Goal: Task Accomplishment & Management: Use online tool/utility

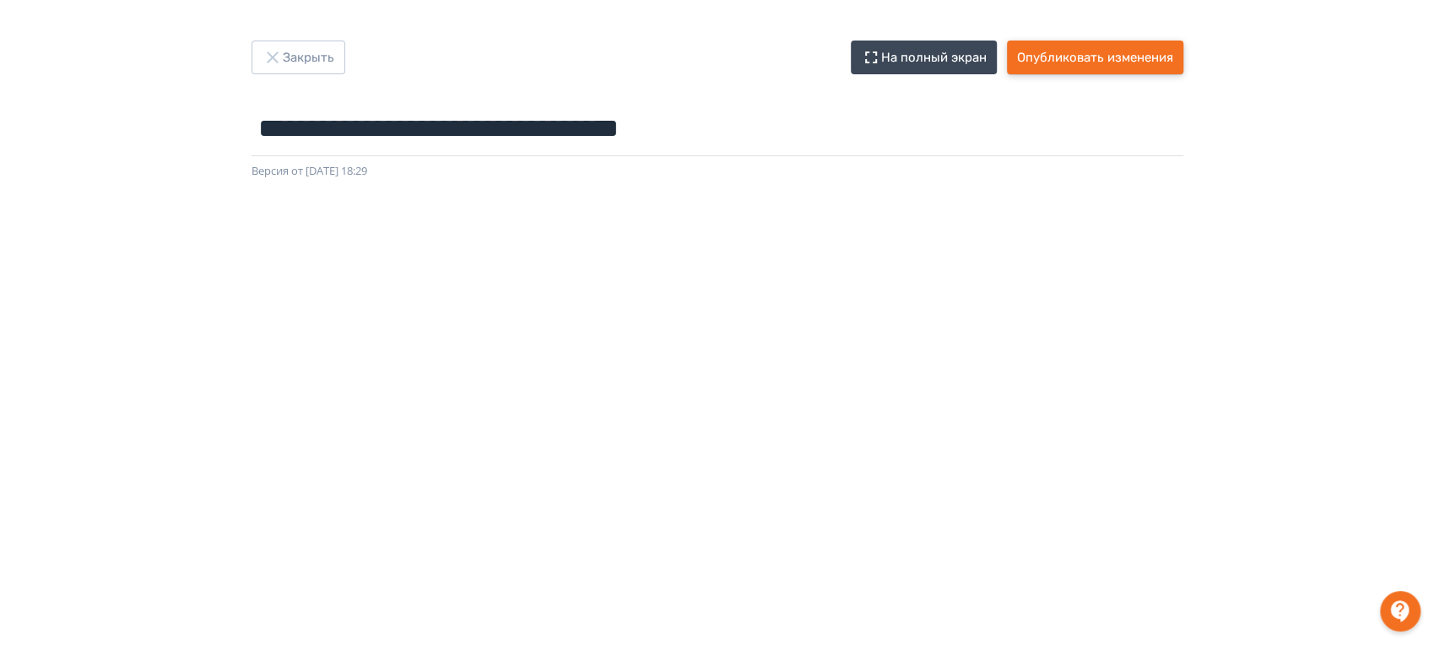
click at [1098, 51] on button "Опубликовать изменения" at bounding box center [1095, 58] width 176 height 34
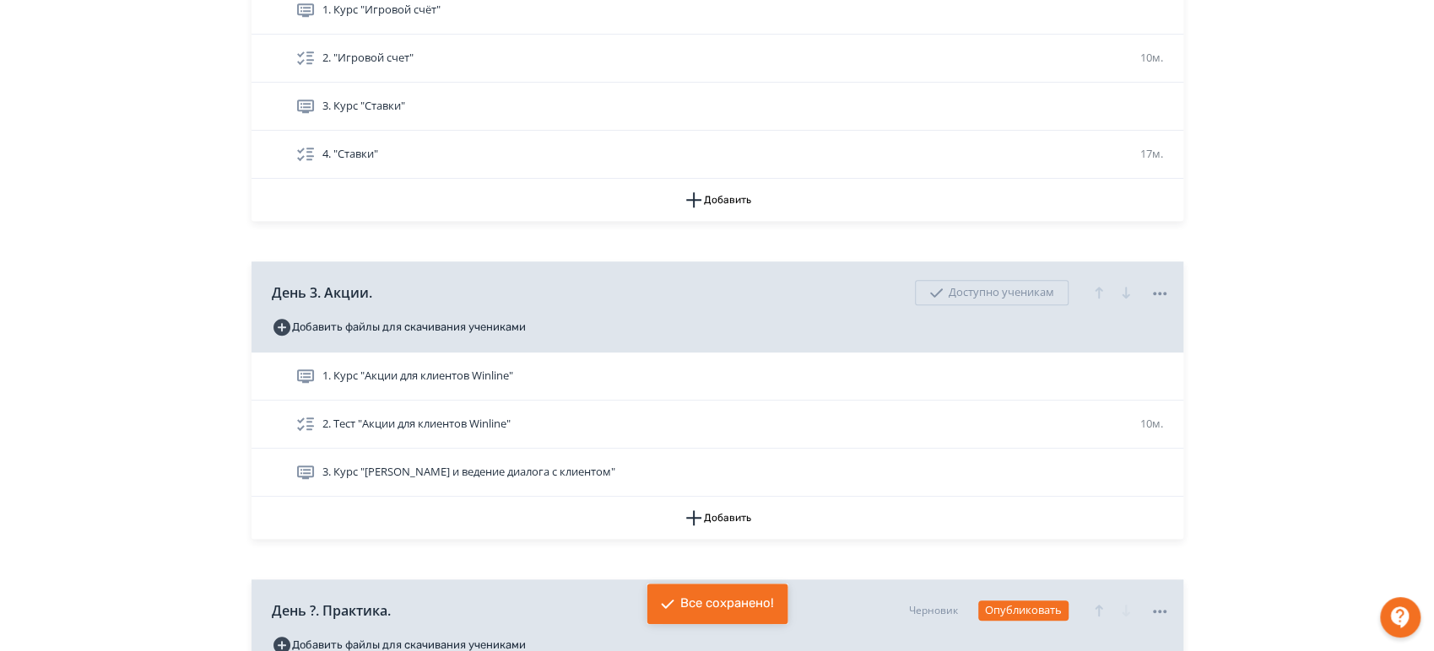
scroll to position [844, 0]
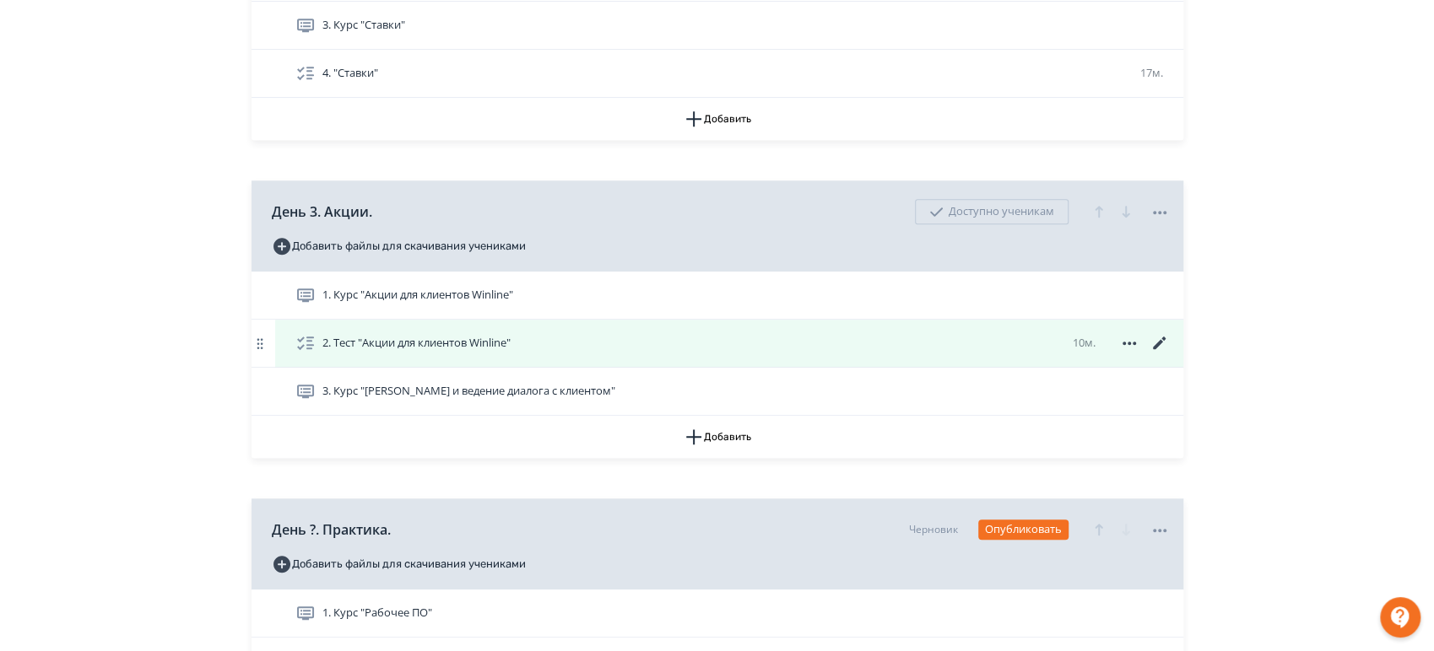
click at [1155, 343] on icon at bounding box center [1159, 343] width 20 height 20
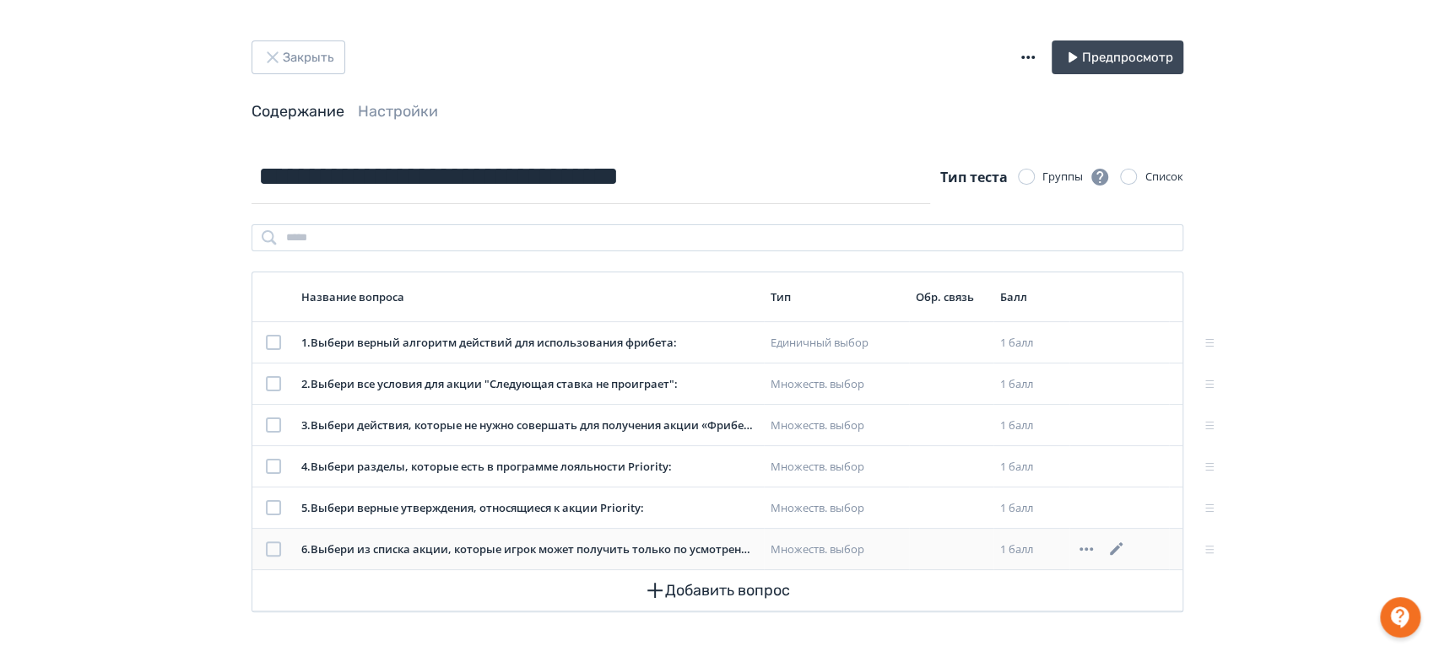
click at [1114, 551] on icon at bounding box center [1116, 549] width 13 height 13
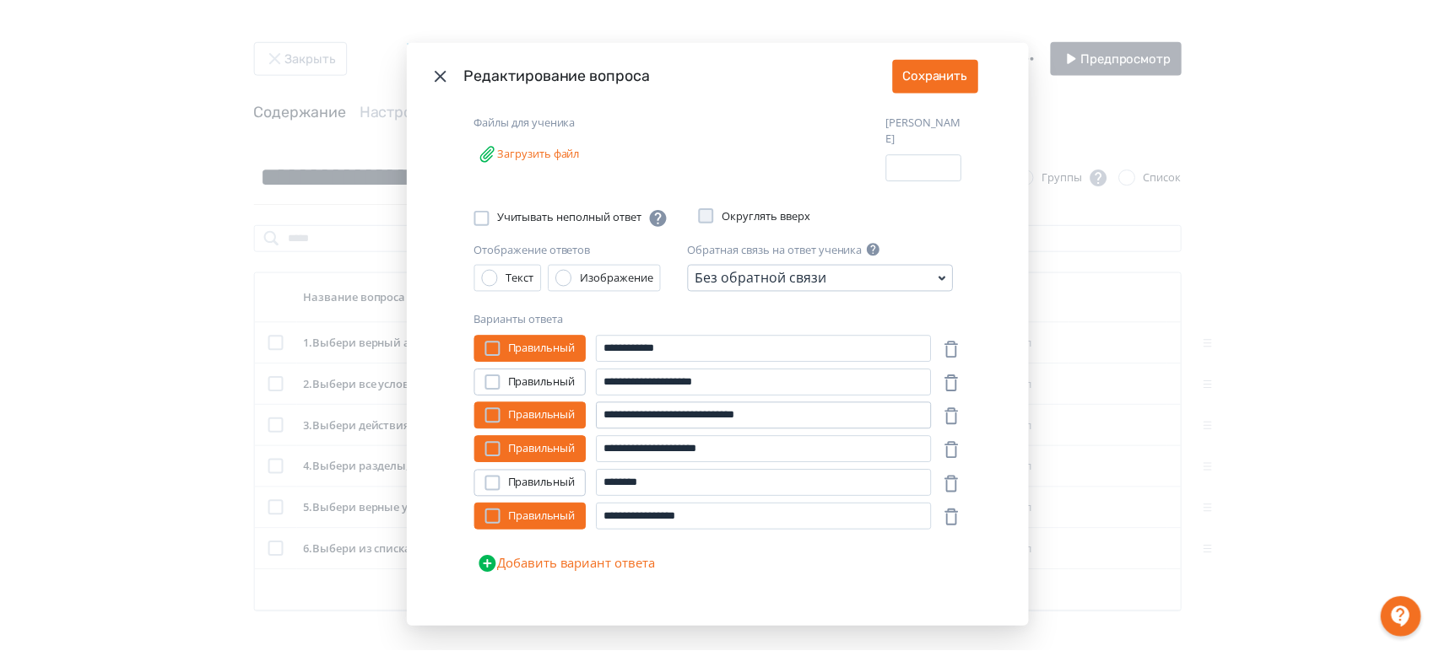
scroll to position [209, 0]
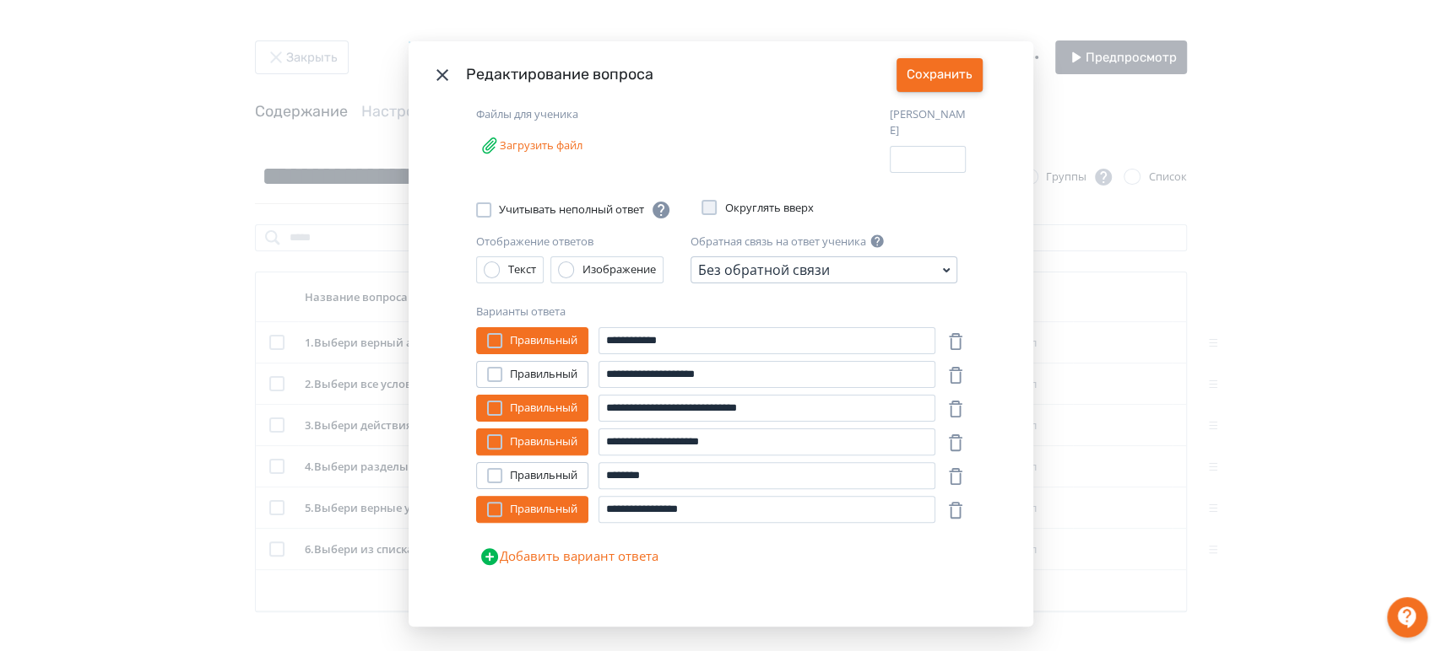
click at [927, 68] on button "Сохранить" at bounding box center [939, 75] width 86 height 34
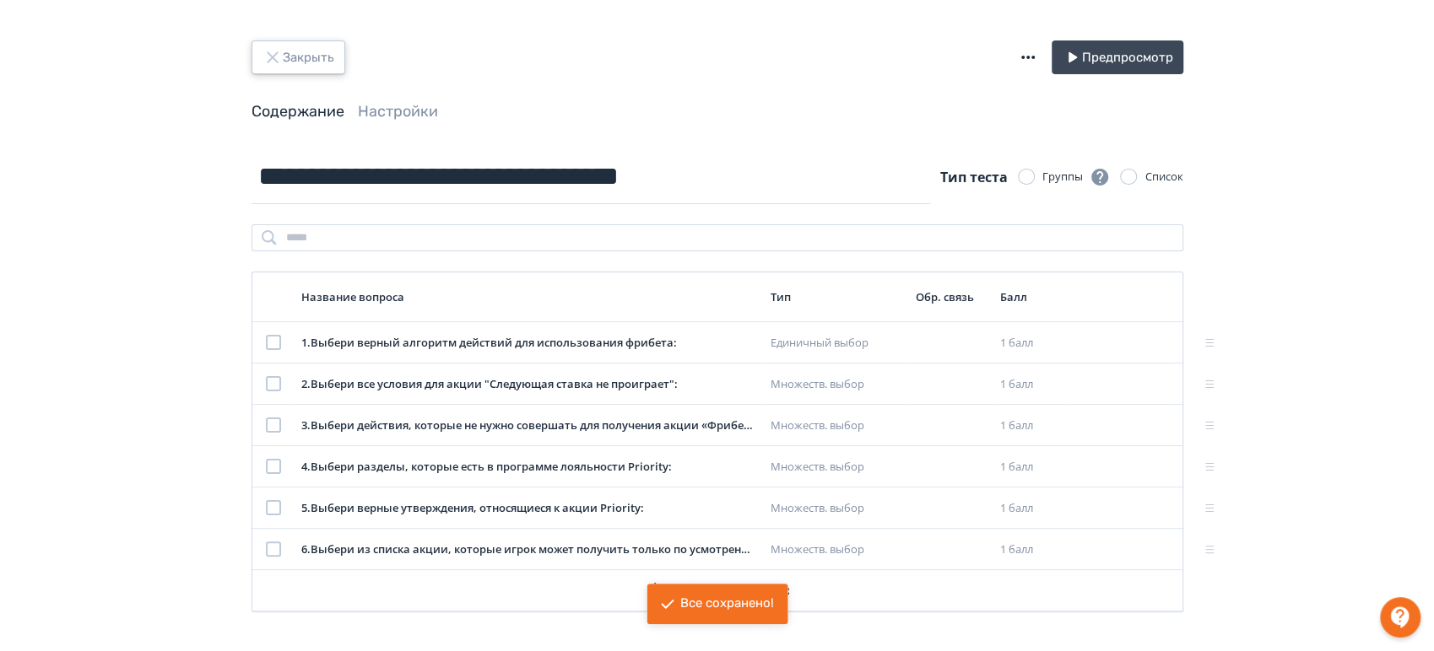
click at [283, 66] on button "Закрыть" at bounding box center [298, 58] width 94 height 34
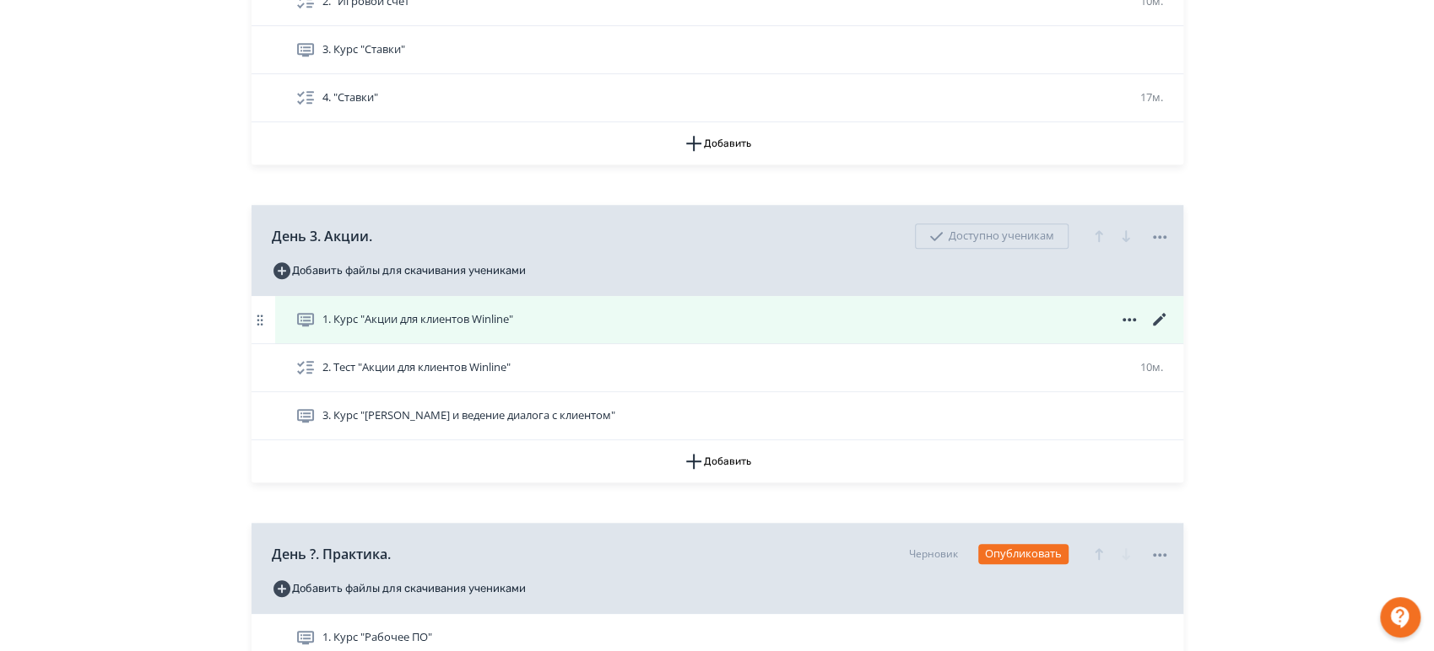
scroll to position [938, 0]
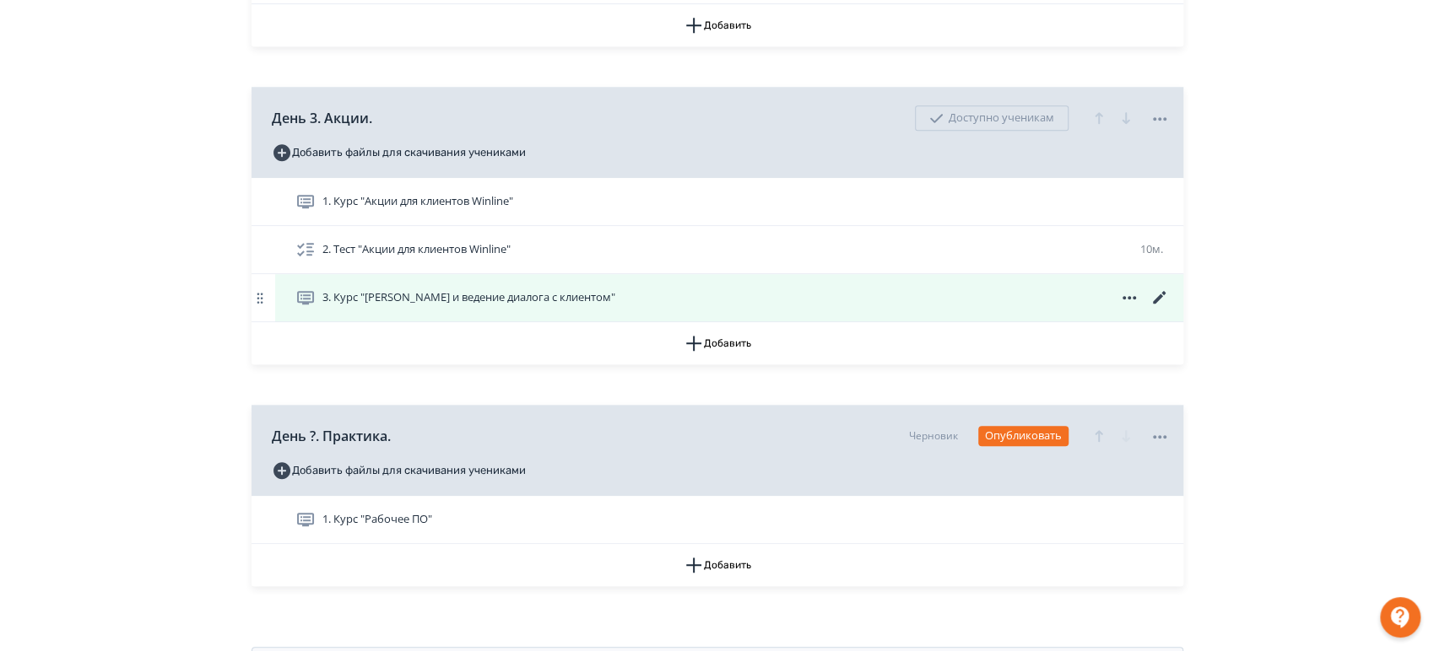
click at [1159, 296] on icon at bounding box center [1158, 297] width 13 height 13
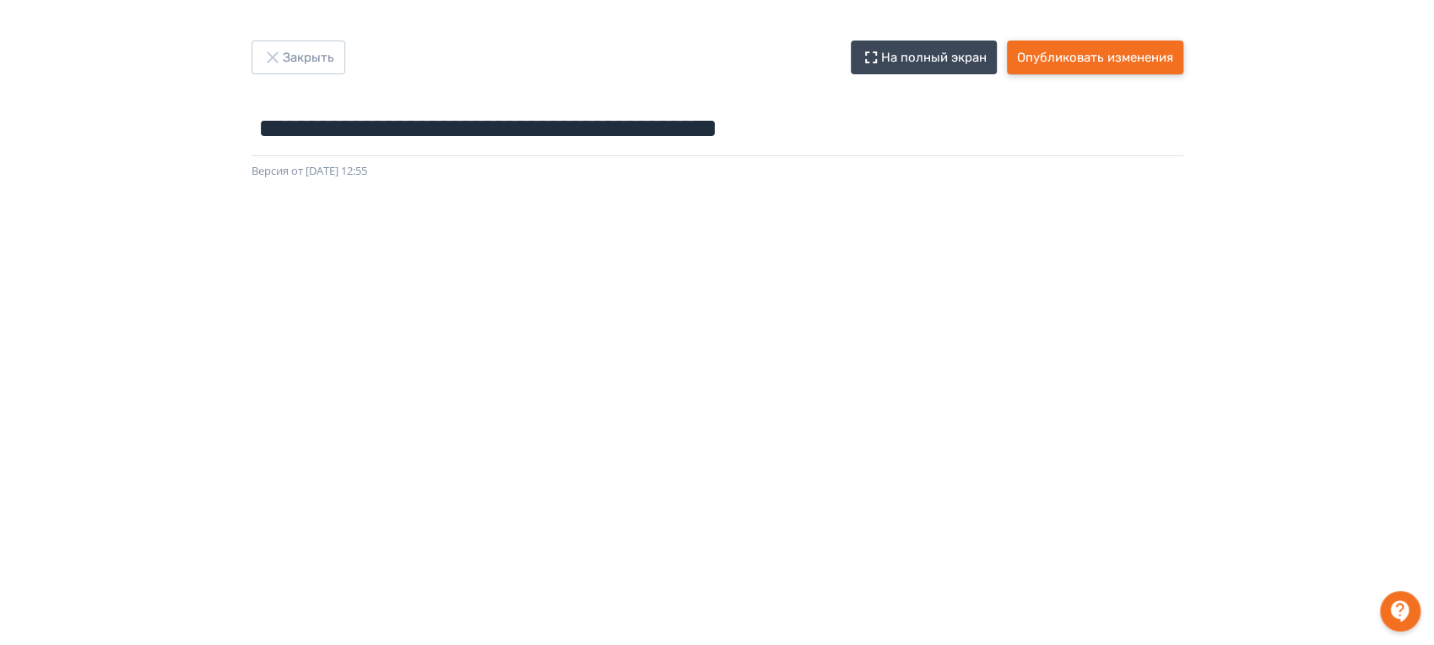
click at [1069, 66] on button "Опубликовать изменения" at bounding box center [1095, 58] width 176 height 34
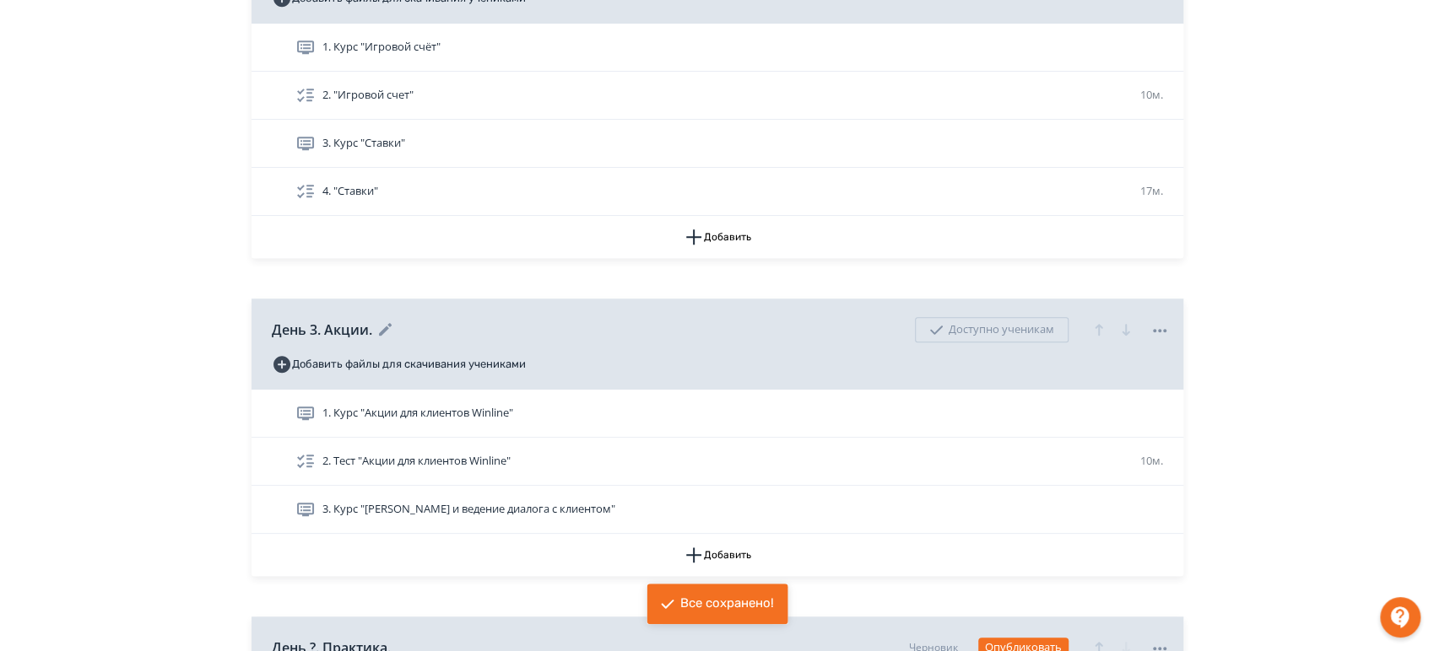
scroll to position [844, 0]
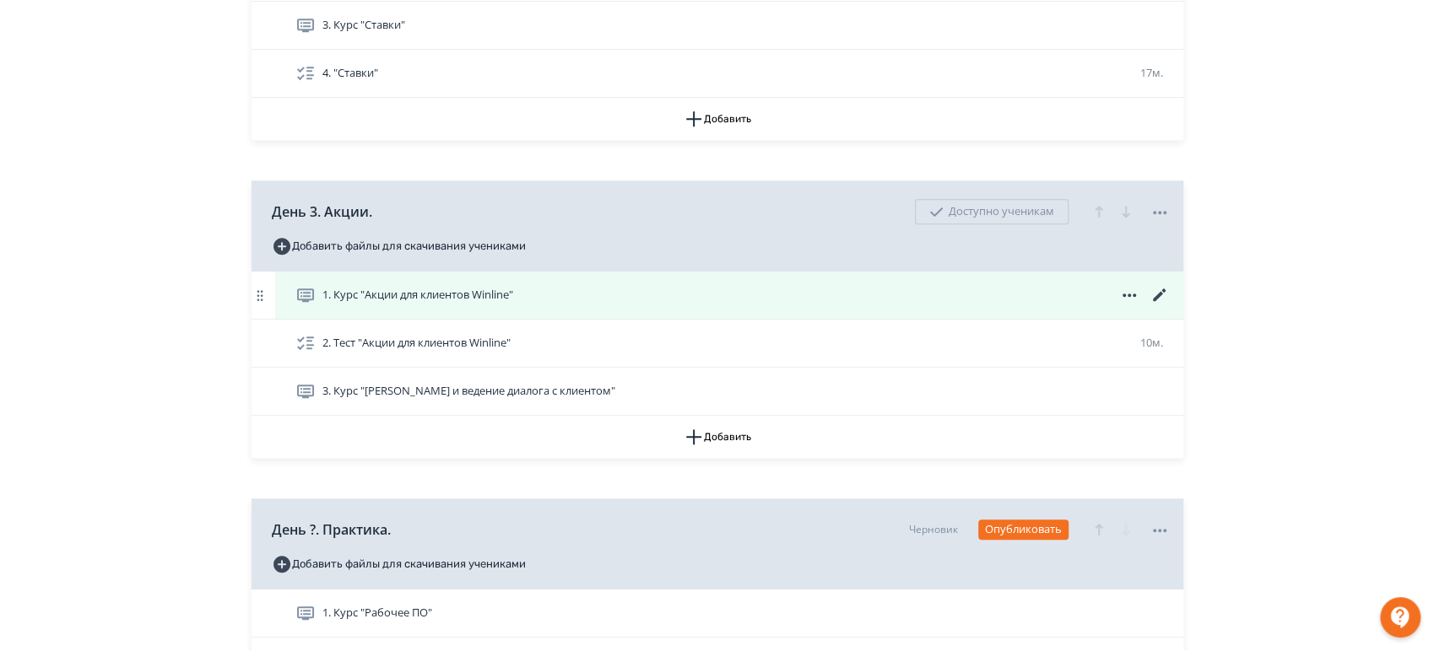
click at [1155, 292] on icon at bounding box center [1159, 295] width 20 height 20
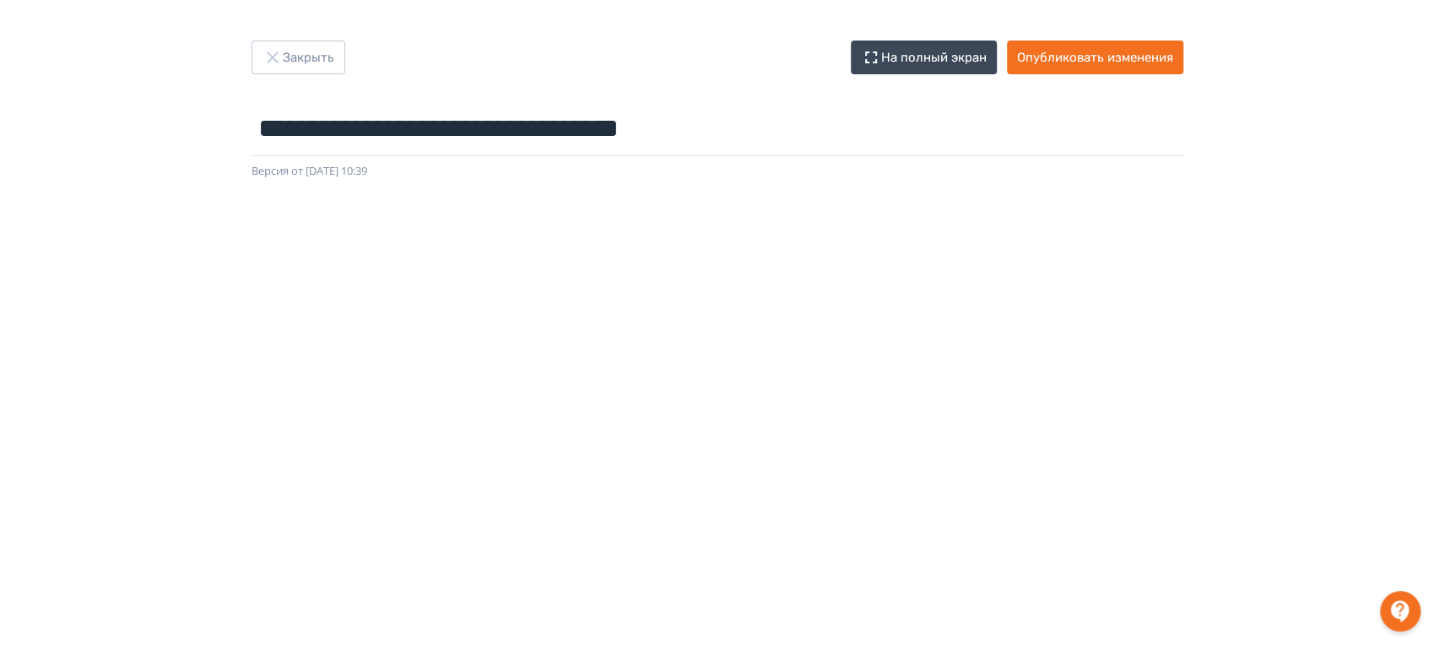
scroll to position [281, 0]
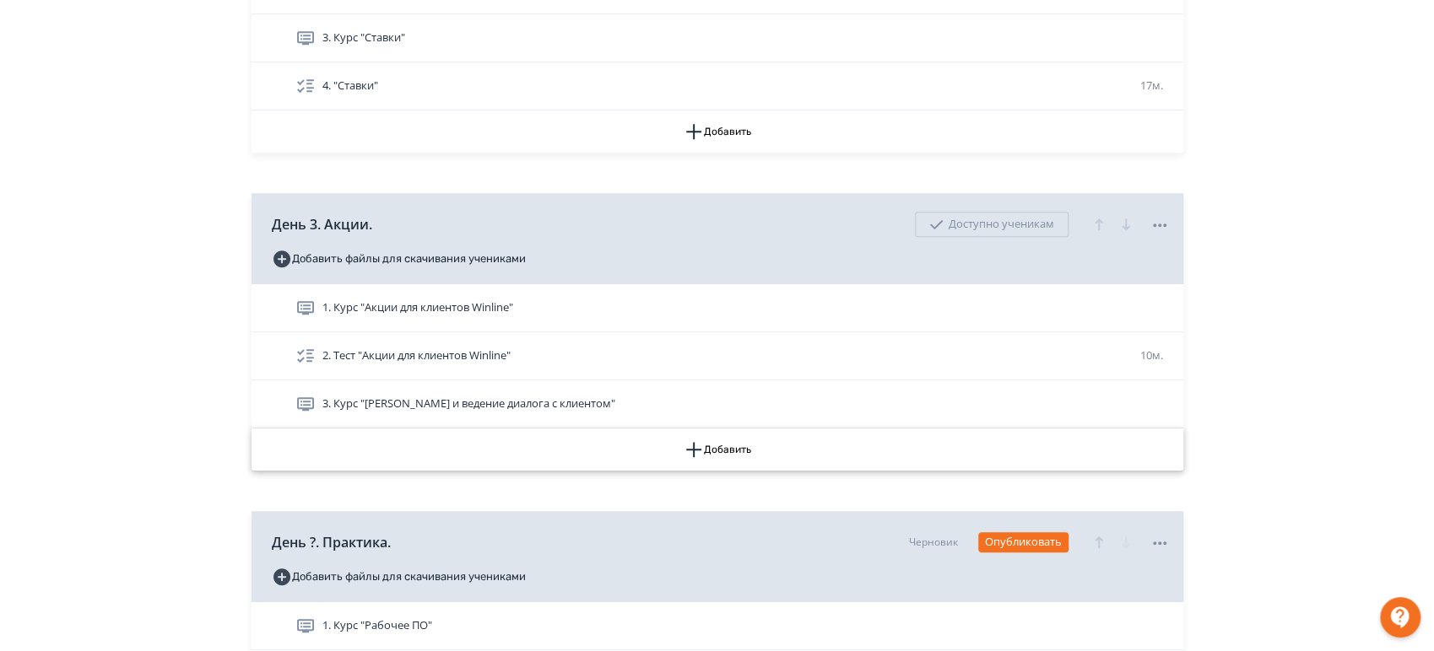
scroll to position [938, 0]
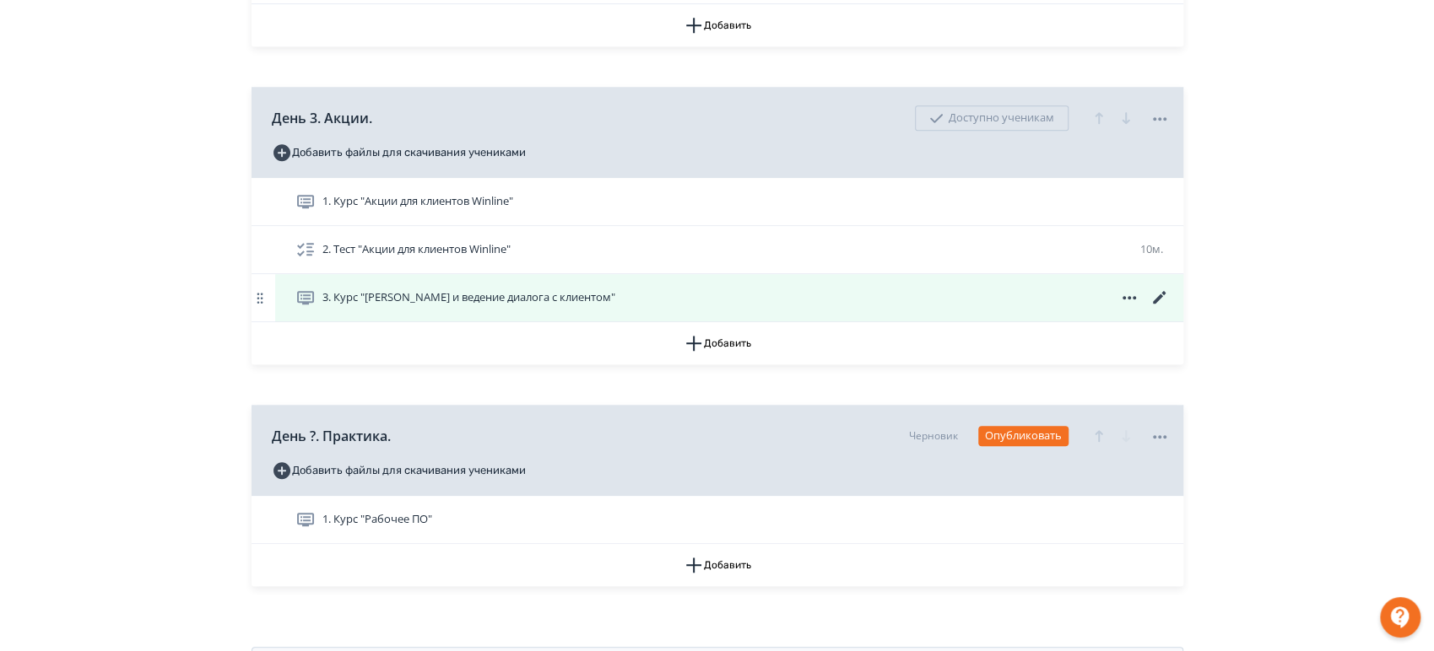
click at [1159, 300] on icon at bounding box center [1159, 298] width 20 height 20
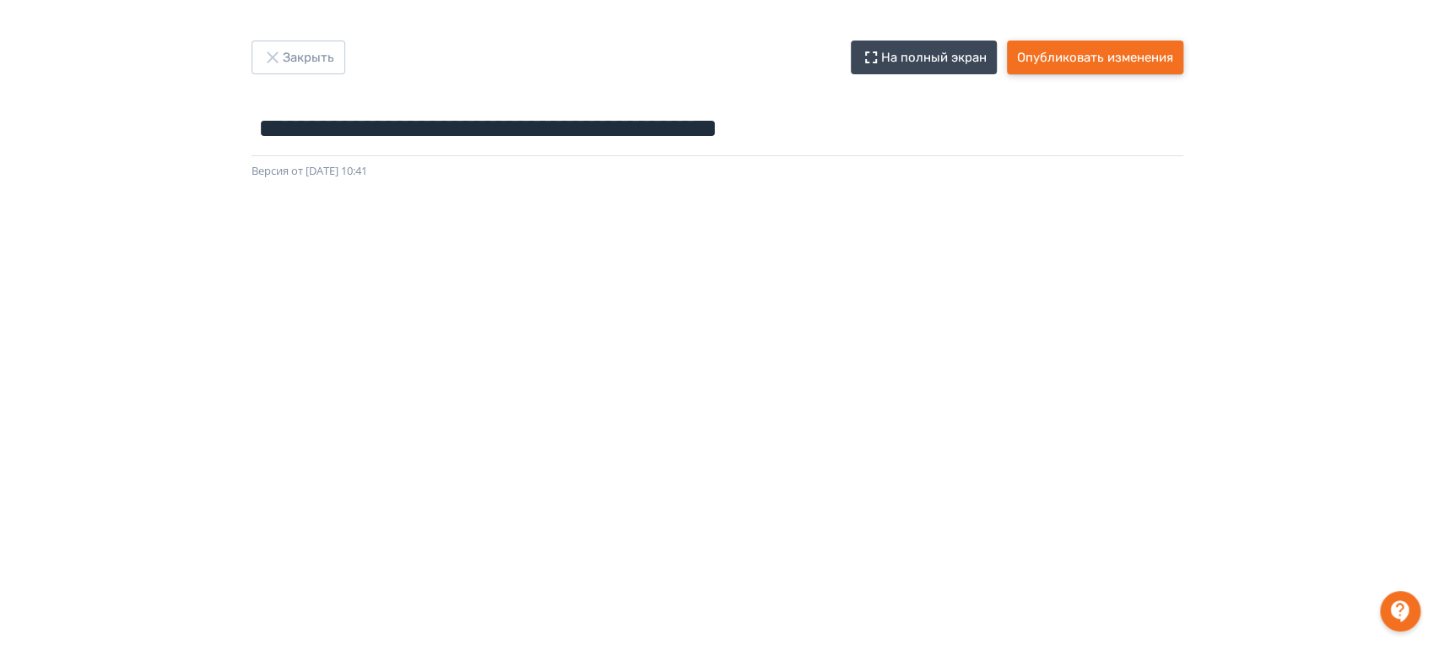
click at [1089, 51] on button "Опубликовать изменения" at bounding box center [1095, 58] width 176 height 34
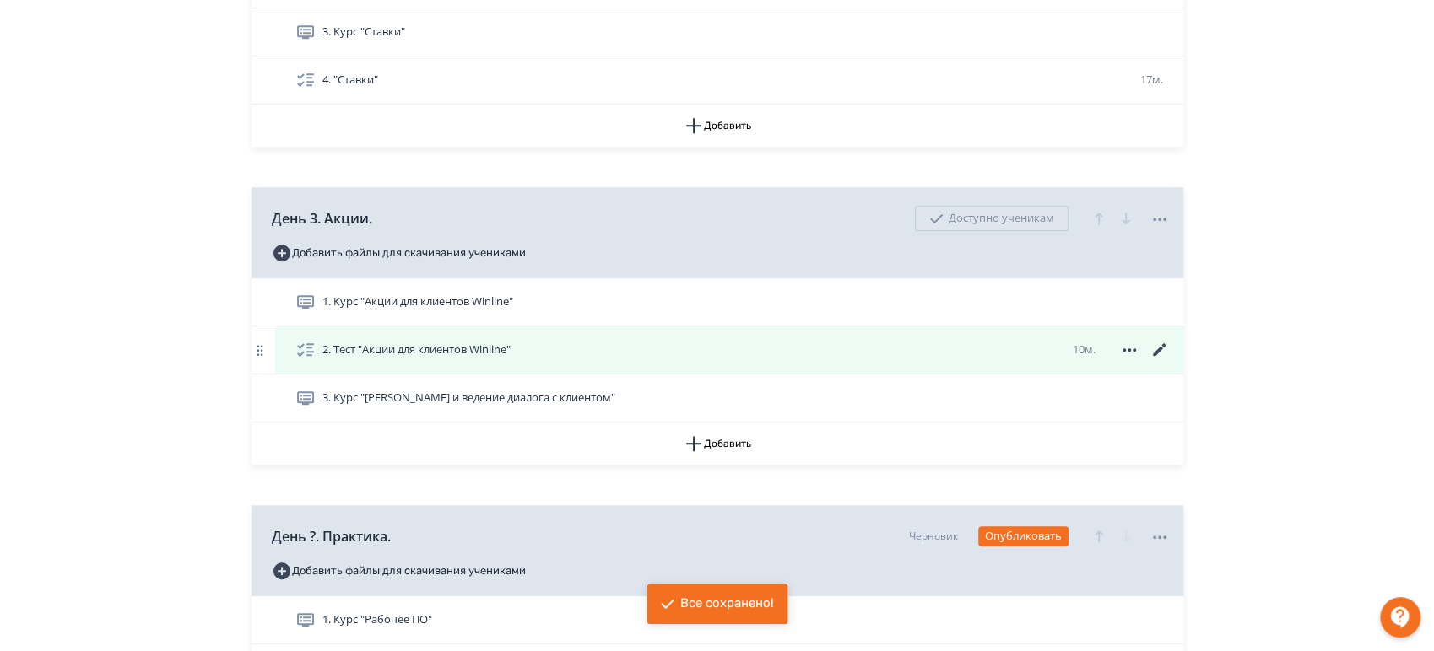
scroll to position [825, 0]
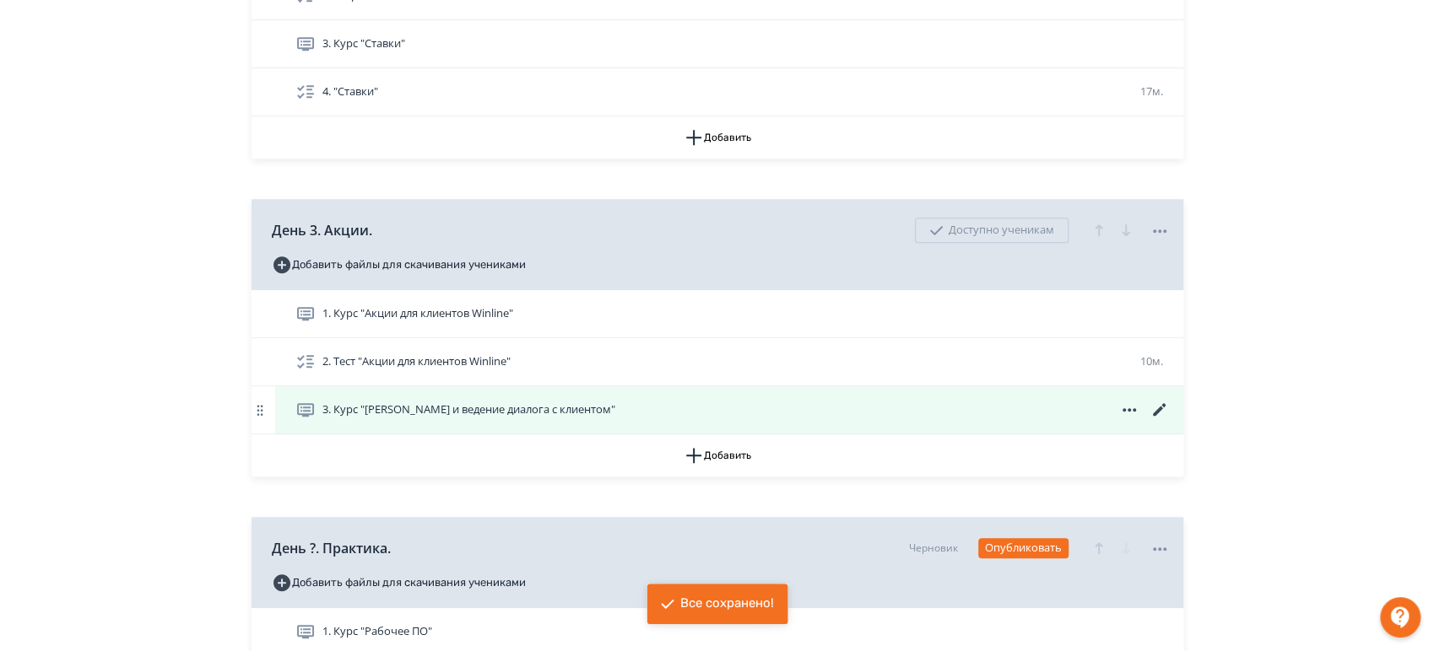
click at [1159, 411] on icon at bounding box center [1159, 410] width 20 height 20
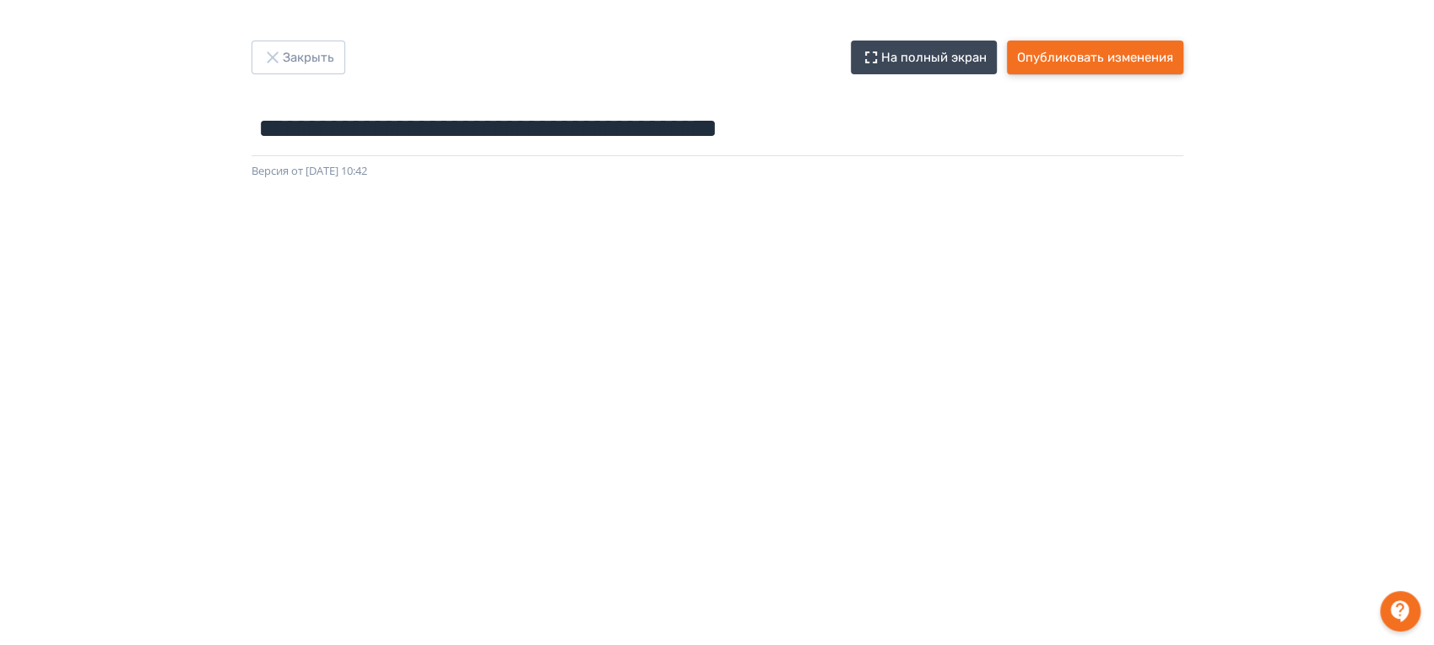
click at [1119, 63] on button "Опубликовать изменения" at bounding box center [1095, 58] width 176 height 34
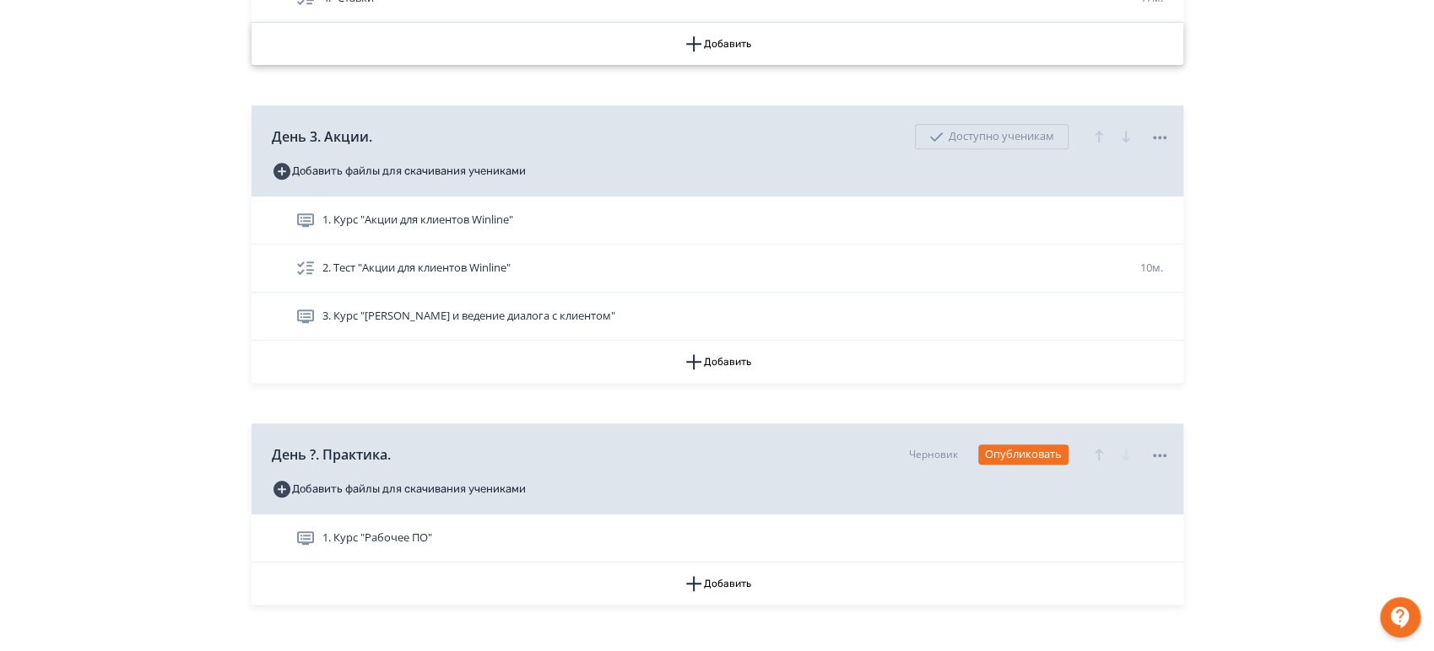
scroll to position [1013, 0]
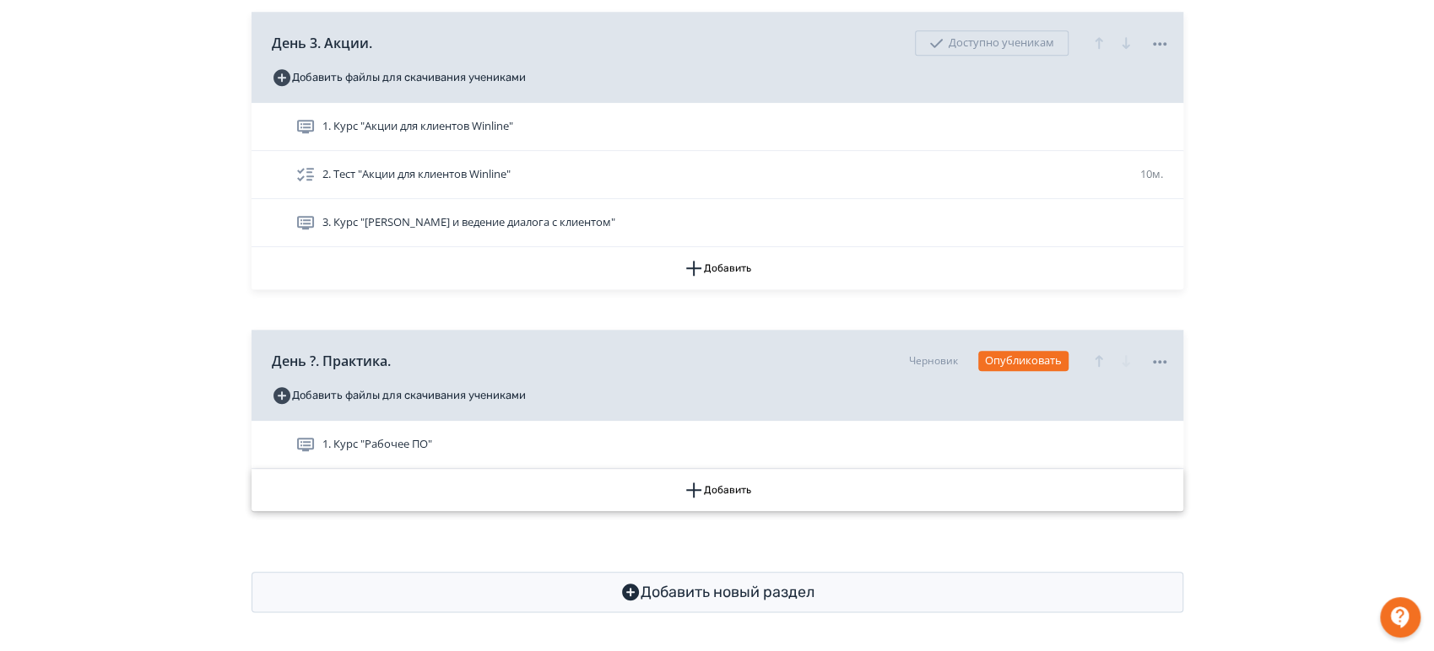
click at [729, 495] on button "Добавить" at bounding box center [717, 490] width 932 height 42
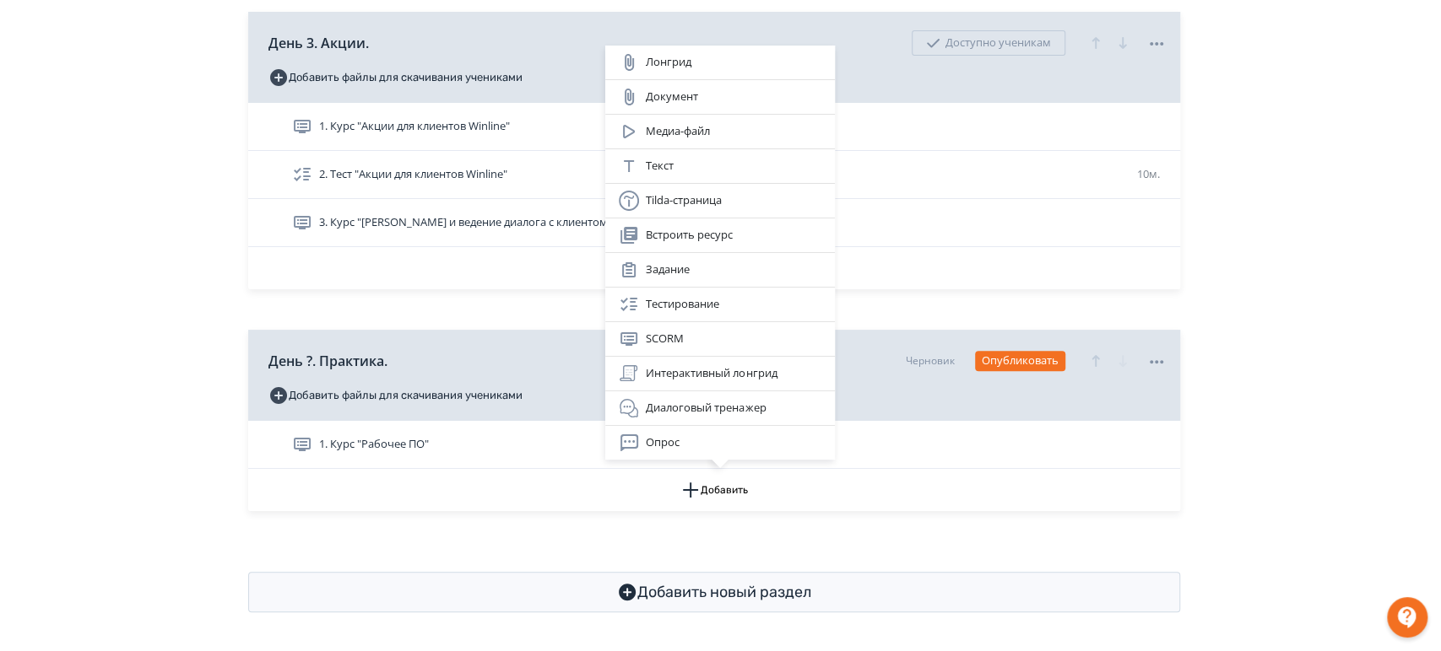
click at [1327, 351] on div "Лонгрид Документ Медиа-файл Текст Tilda-страница Встроить ресурс Задание Тестир…" at bounding box center [720, 325] width 1441 height 651
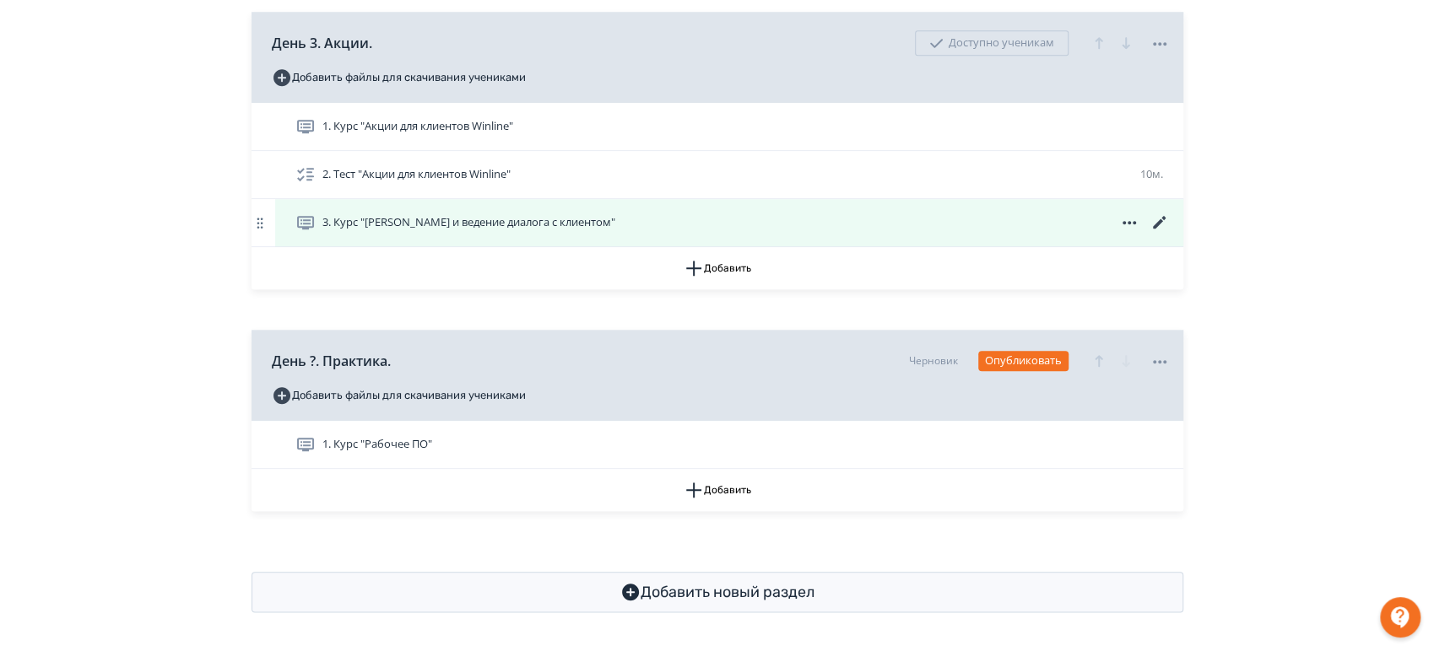
click at [1121, 225] on icon at bounding box center [1129, 223] width 20 height 20
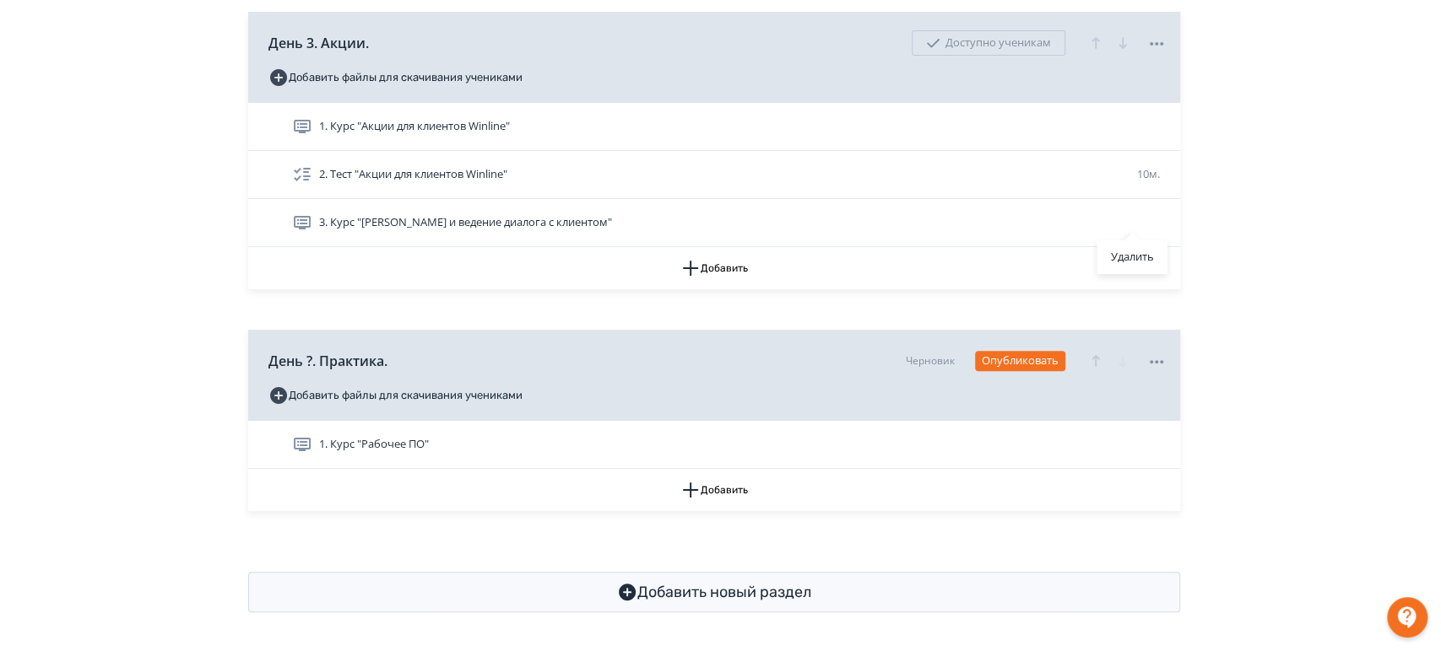
click at [1290, 284] on div "Удалить" at bounding box center [720, 325] width 1441 height 651
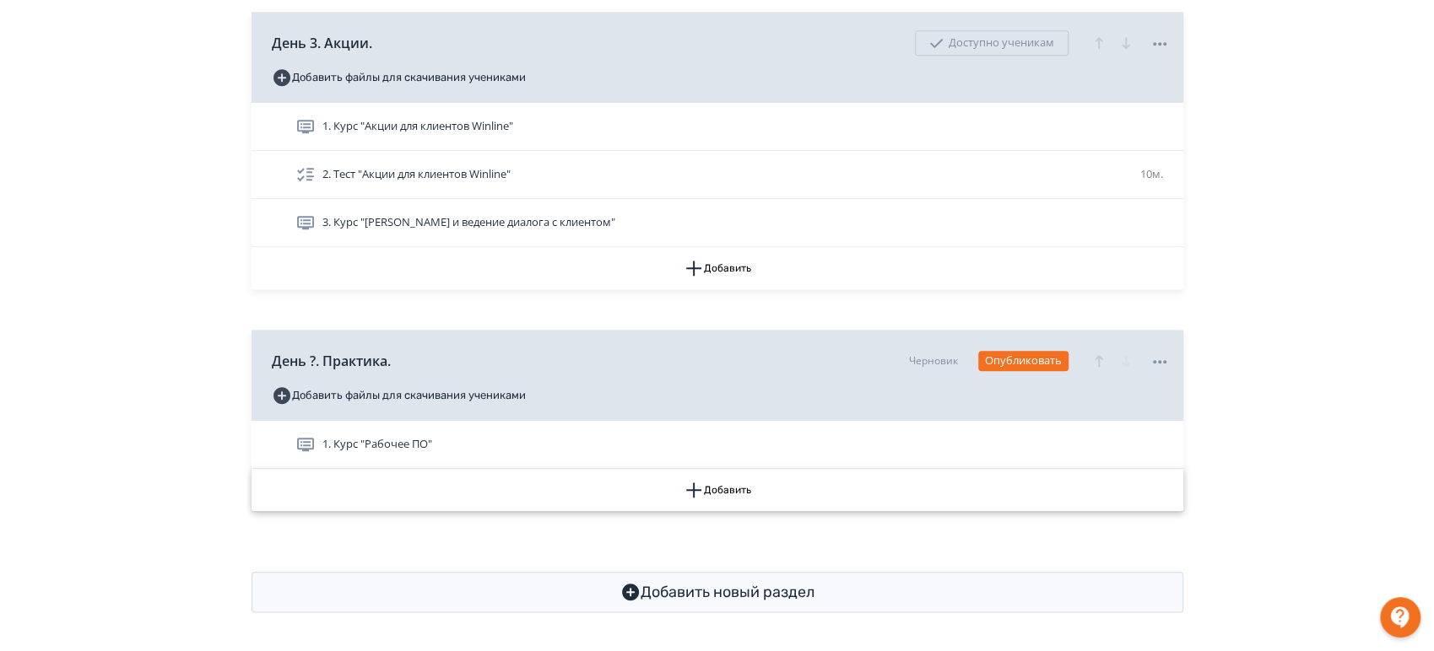
click at [713, 495] on button "Добавить" at bounding box center [717, 490] width 932 height 42
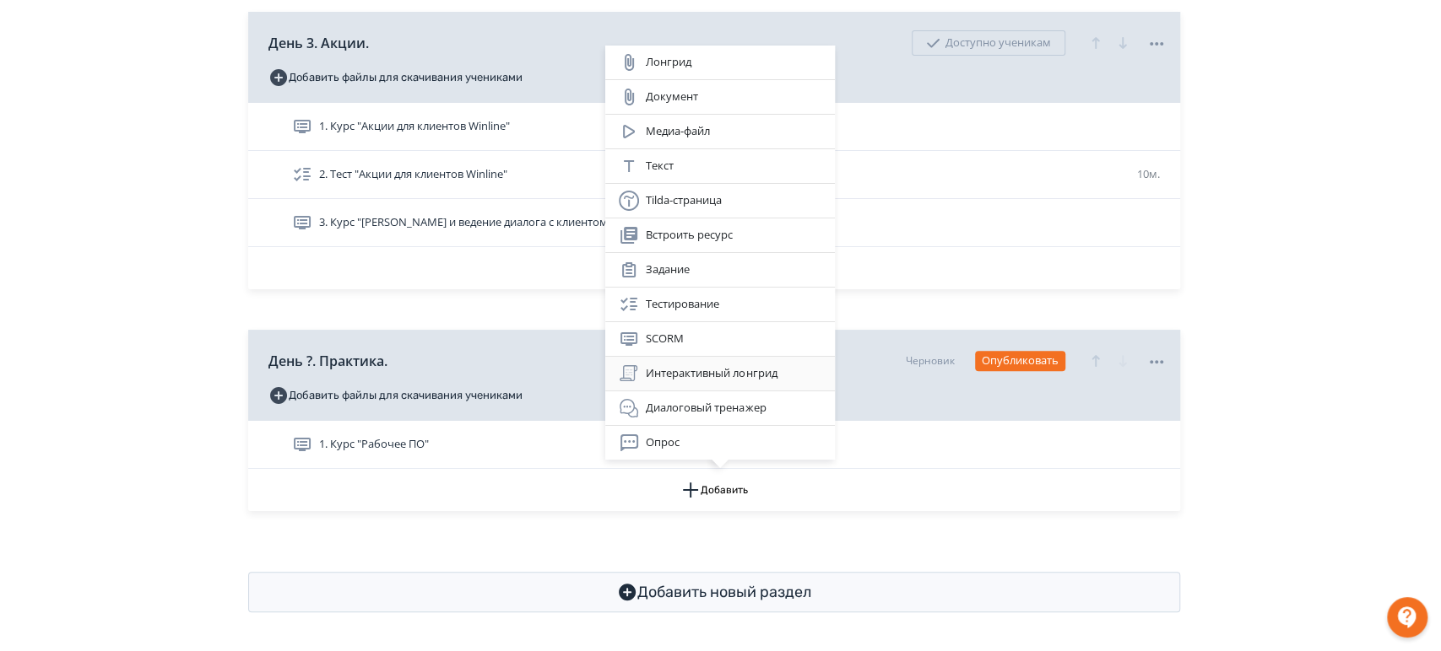
click at [727, 371] on div "Интерактивный лонгрид" at bounding box center [720, 374] width 203 height 20
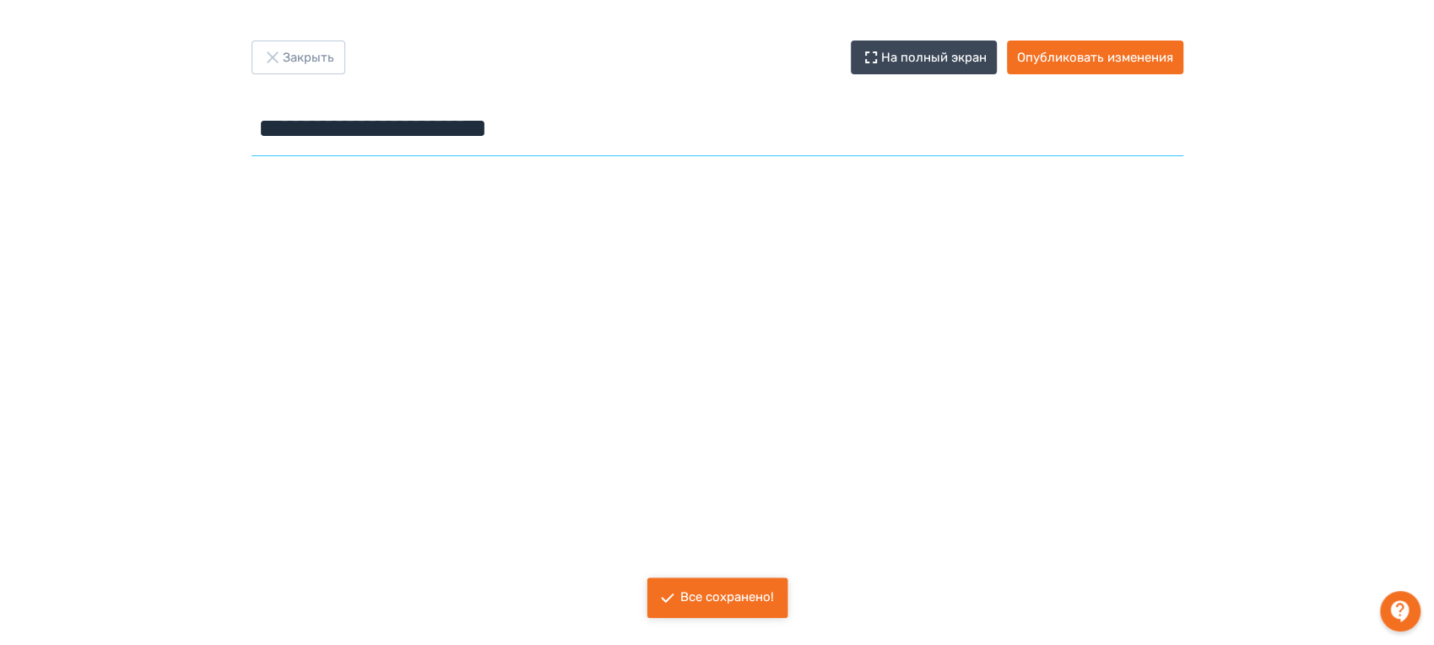
click at [573, 118] on input "**********" at bounding box center [717, 128] width 932 height 55
paste input "***"
click at [598, 132] on input "**********" at bounding box center [717, 128] width 932 height 55
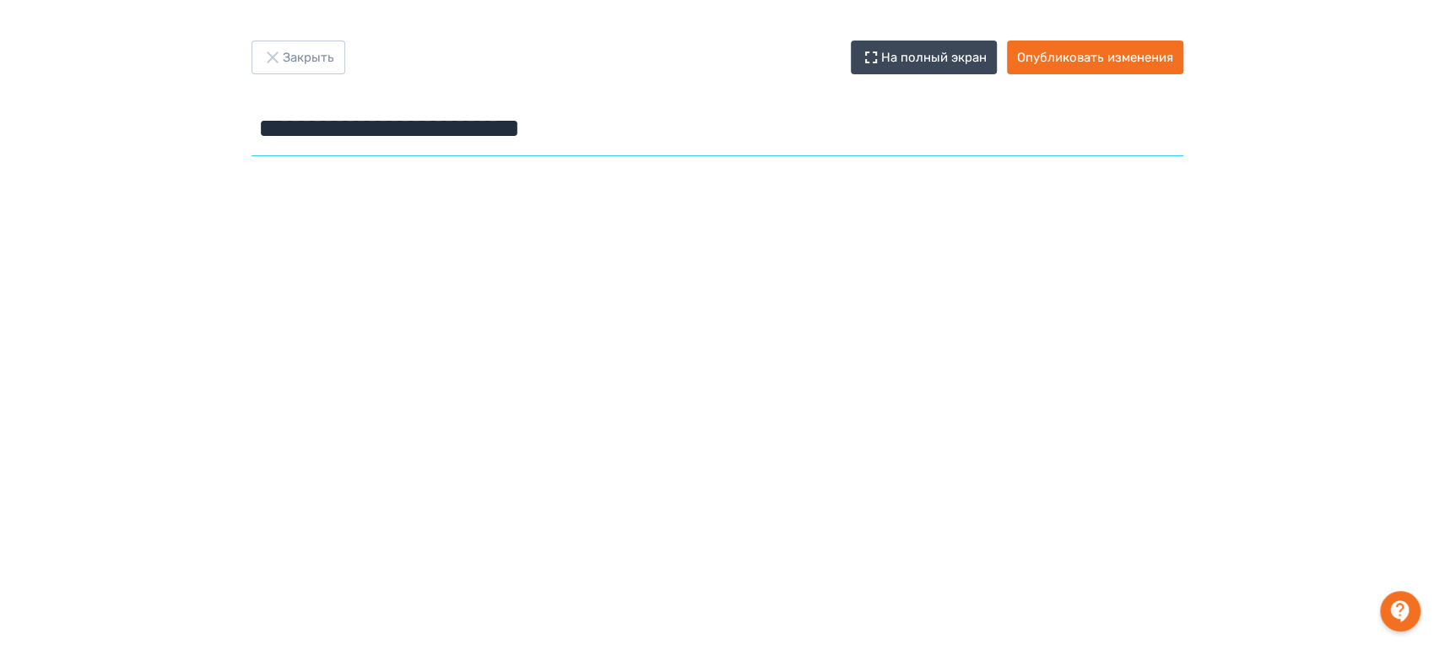
drag, startPoint x: 590, startPoint y: 127, endPoint x: 342, endPoint y: 127, distance: 248.1
click at [342, 127] on input "**********" at bounding box center [717, 128] width 932 height 55
type input "**********"
click at [1108, 56] on button "Опубликовать изменения" at bounding box center [1095, 58] width 176 height 34
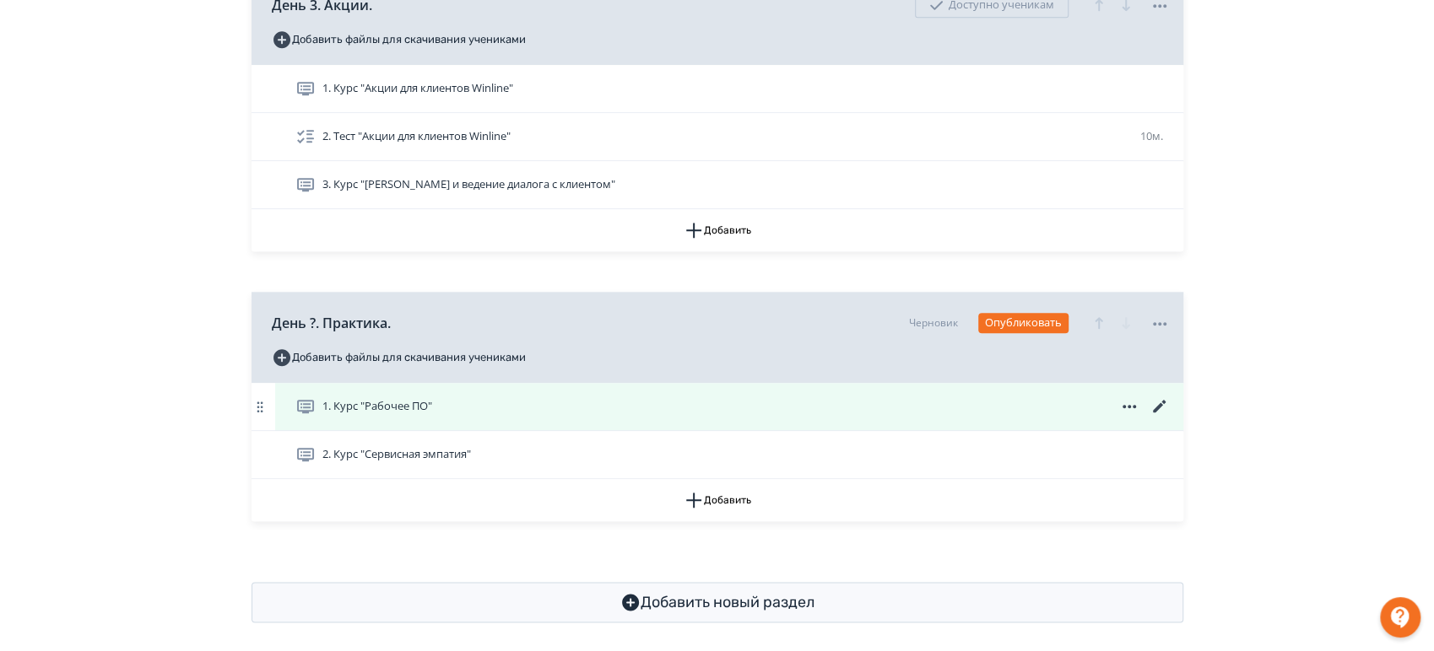
scroll to position [1061, 0]
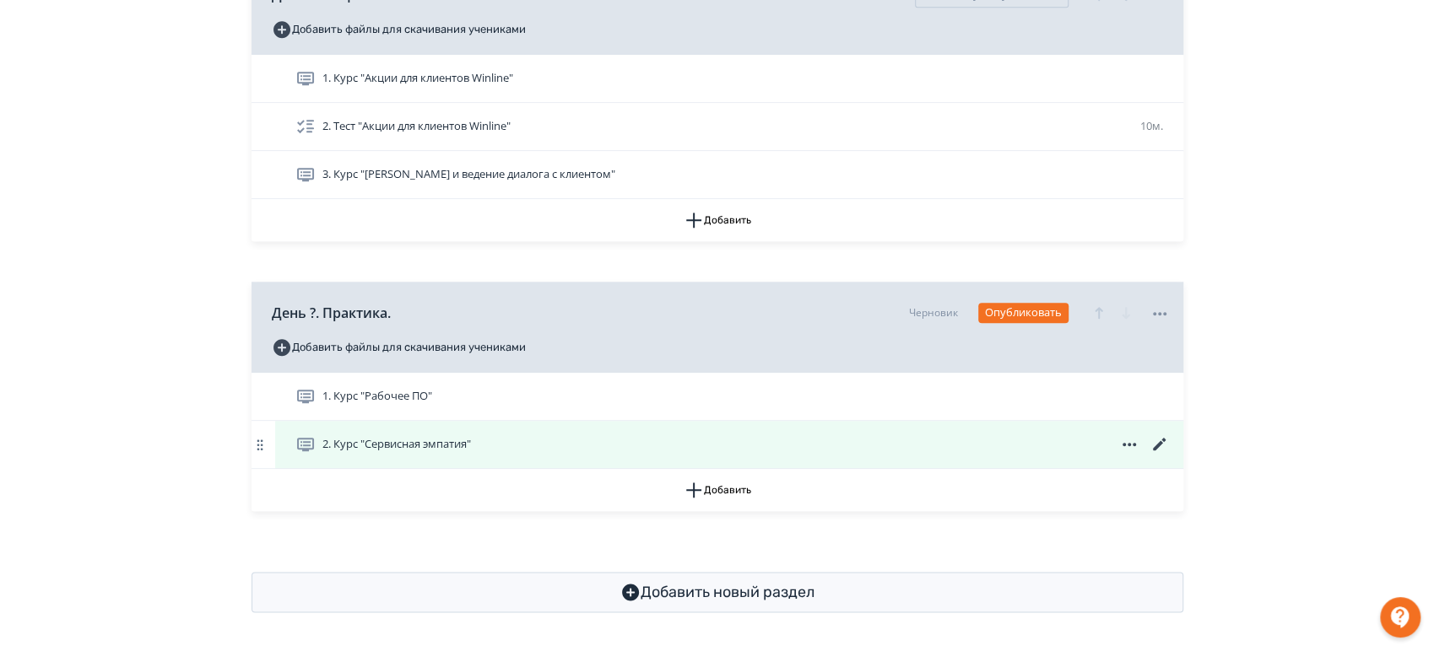
click at [1155, 441] on icon at bounding box center [1159, 445] width 20 height 20
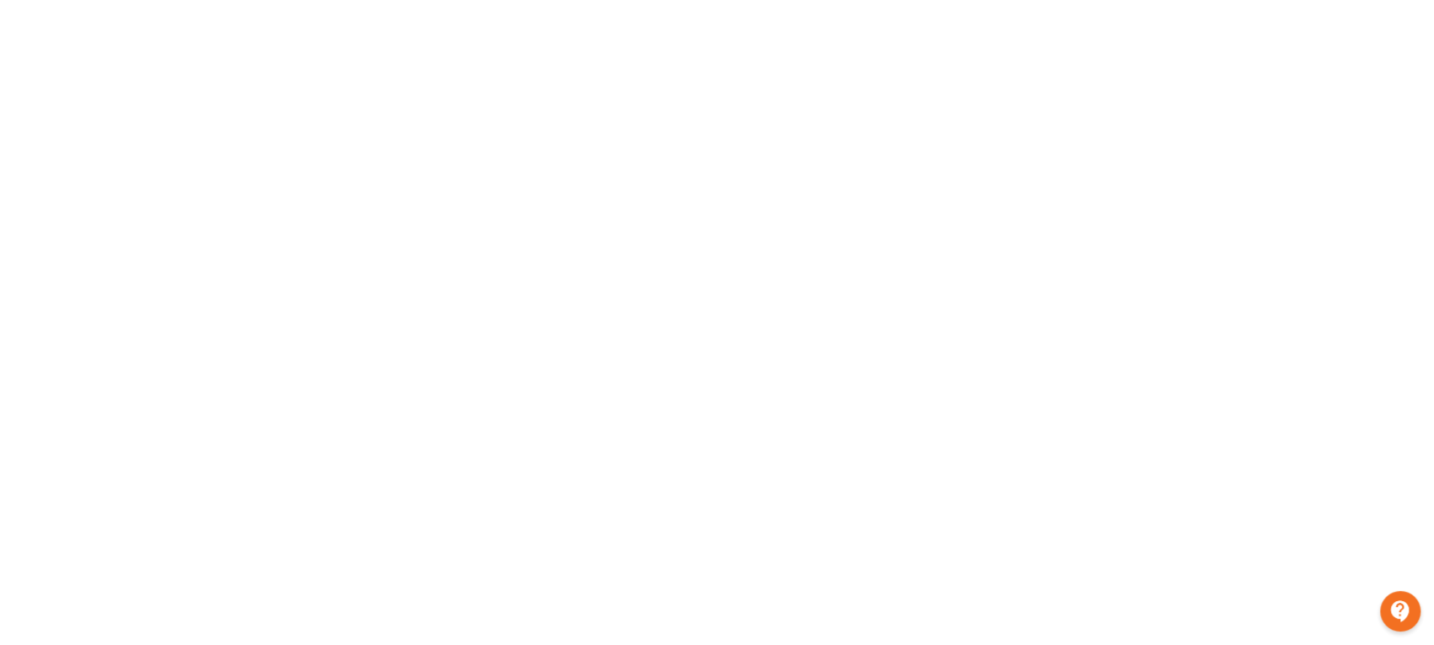
scroll to position [327, 0]
